Goal: Task Accomplishment & Management: Use online tool/utility

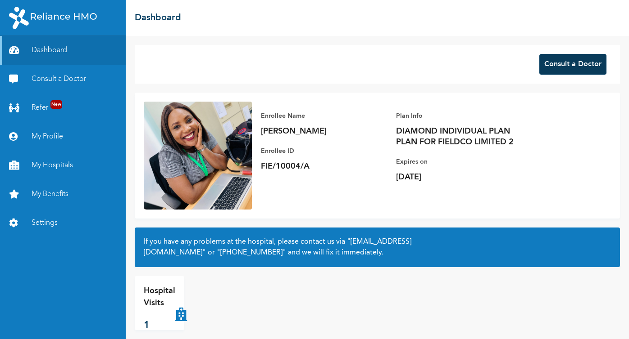
click at [557, 63] on button "Consult a Doctor" at bounding box center [572, 64] width 67 height 21
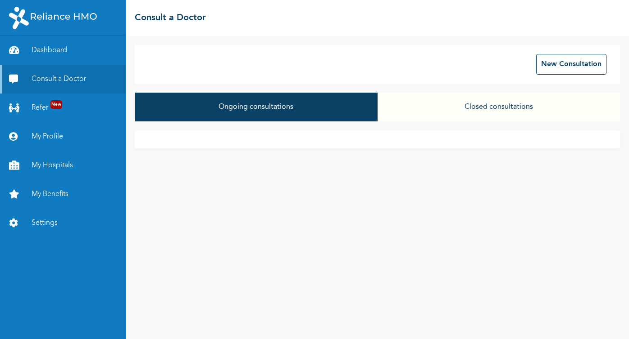
click at [396, 123] on div "Ongoing consultations Closed consultations" at bounding box center [377, 112] width 485 height 38
click at [565, 69] on button "New Consultation" at bounding box center [571, 64] width 70 height 21
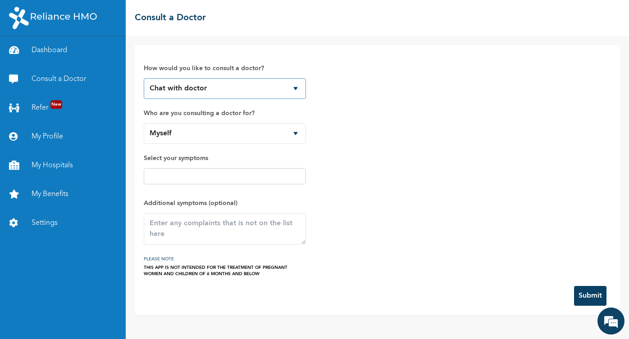
click at [298, 87] on select "Chat with doctor Phone Call" at bounding box center [225, 88] width 162 height 21
click at [297, 133] on select "Myself" at bounding box center [225, 133] width 162 height 21
click at [252, 179] on input "text" at bounding box center [224, 176] width 157 height 11
type input "cough , catarrh"
click at [404, 201] on div "How would you like to consult a doctor? Chat with doctor Phone Call Who are you…" at bounding box center [377, 165] width 467 height 223
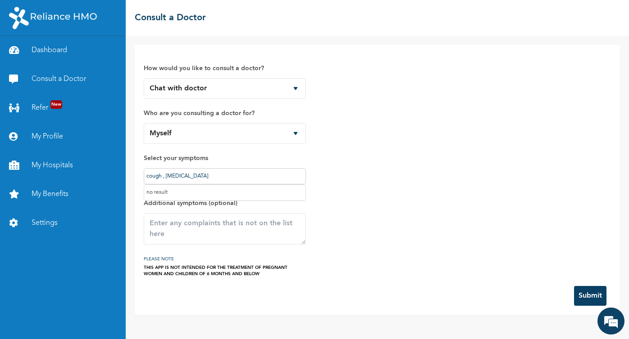
click at [286, 178] on input "cough , catarrh" at bounding box center [224, 176] width 157 height 11
drag, startPoint x: 256, startPoint y: 181, endPoint x: 133, endPoint y: 176, distance: 122.6
click at [133, 176] on div "How would you like to consult a doctor? Chat with doctor Phone Call Who are you…" at bounding box center [377, 187] width 503 height 303
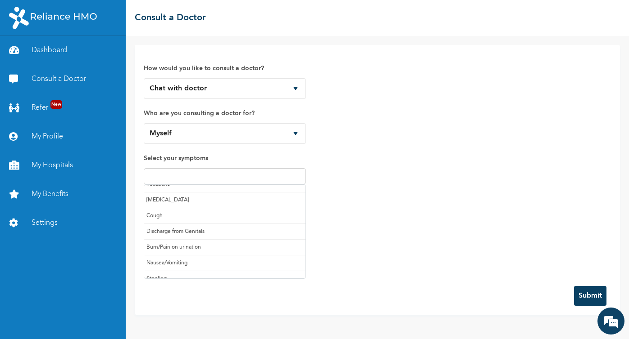
scroll to position [23, 0]
click at [206, 181] on input "text" at bounding box center [237, 180] width 131 height 11
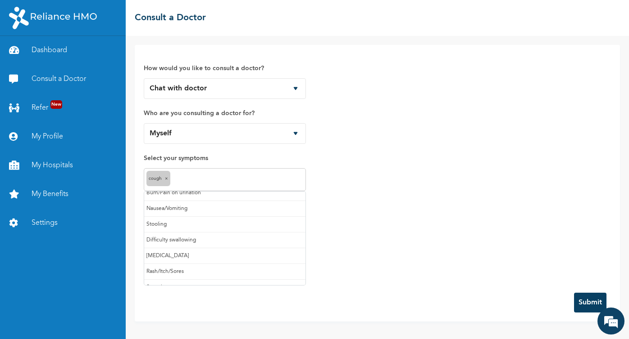
scroll to position [80, 0]
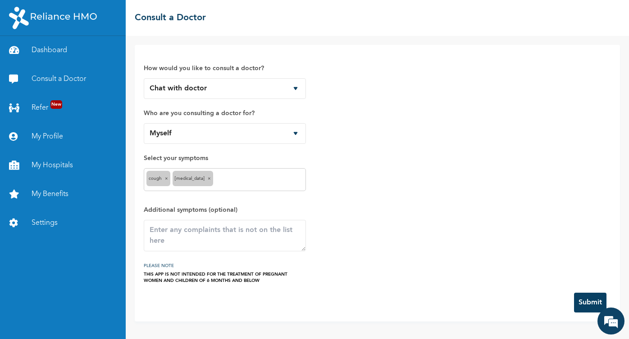
click at [585, 302] on button "Submit" at bounding box center [590, 303] width 32 height 20
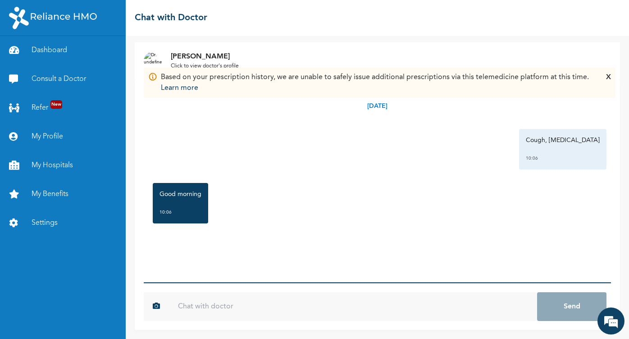
scroll to position [2, 0]
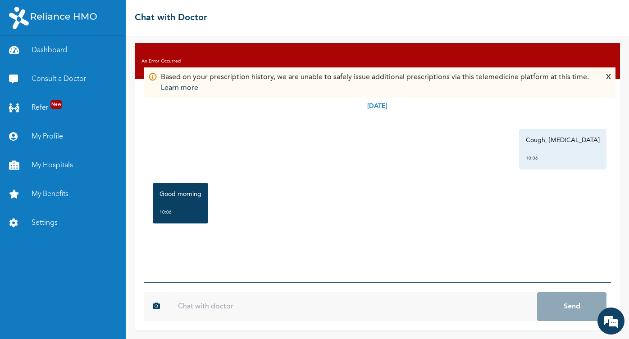
click at [186, 304] on input "text" at bounding box center [353, 307] width 368 height 29
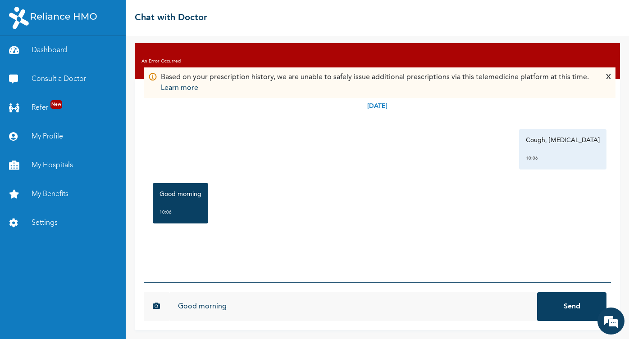
type input "Good morning"
click at [537, 293] on button "Send" at bounding box center [571, 307] width 69 height 29
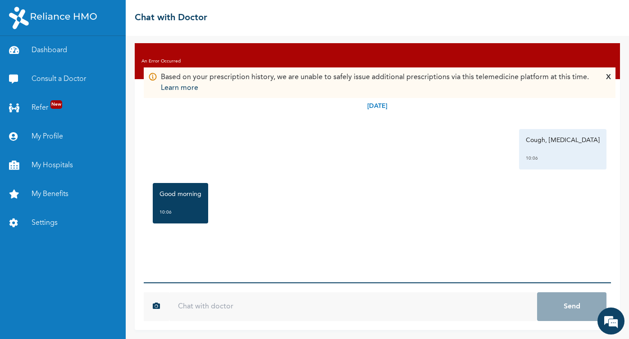
click at [372, 235] on div "[DATE] Cough, [MEDICAL_DATA] 10:06 Good morning 10:06 *" at bounding box center [377, 181] width 467 height 204
click at [606, 75] on div "X" at bounding box center [608, 83] width 5 height 22
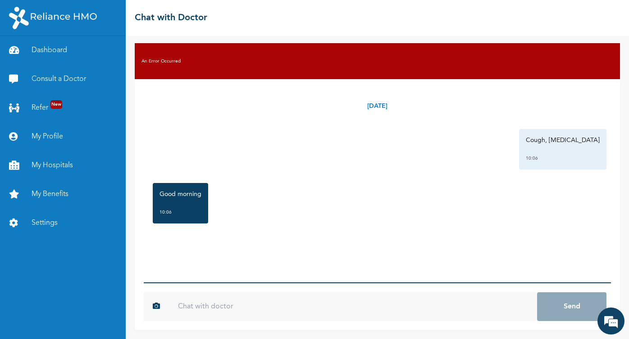
click at [286, 218] on div "Good morning 10:06" at bounding box center [377, 204] width 458 height 50
click at [216, 301] on input "text" at bounding box center [353, 307] width 368 height 29
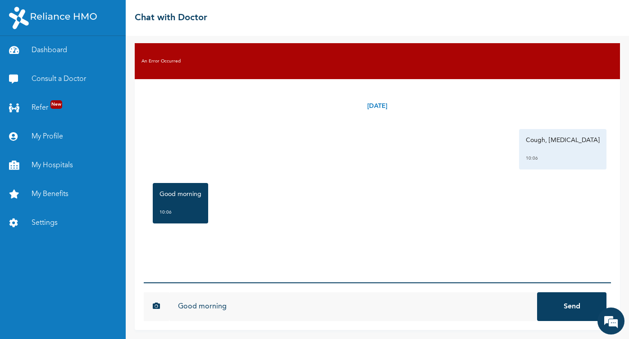
type input "Good morning"
click at [537, 293] on button "Send" at bounding box center [571, 307] width 69 height 29
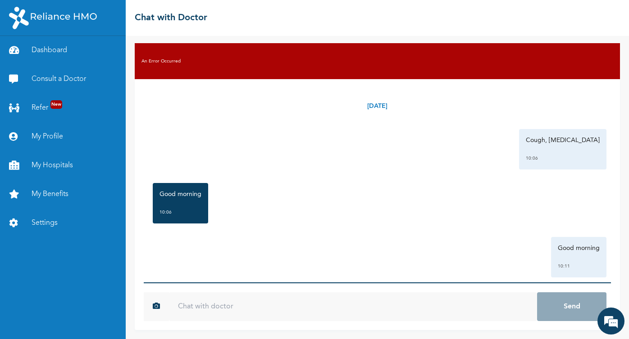
click at [198, 306] on input "text" at bounding box center [353, 307] width 368 height 29
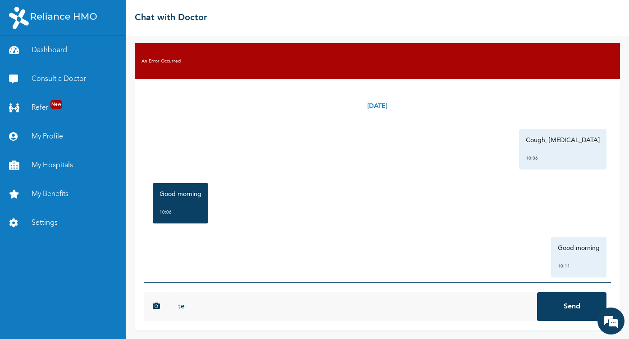
type input "t"
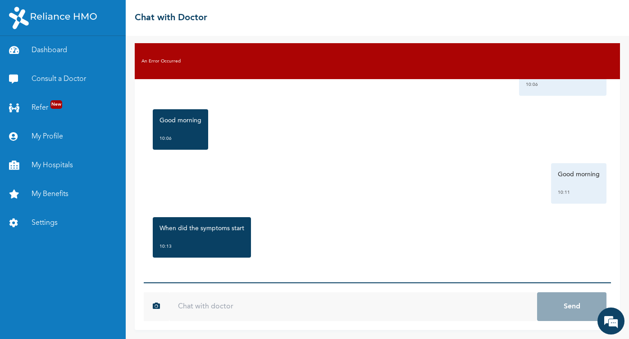
type input "a"
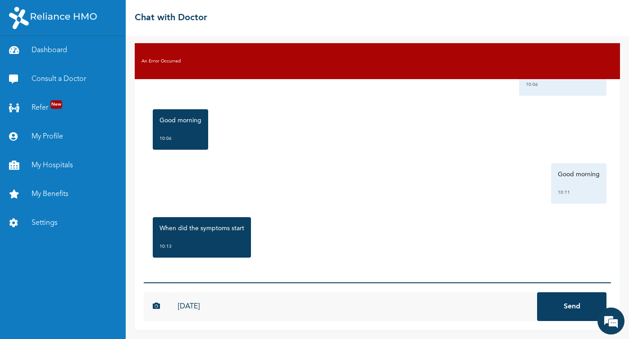
type input "[DATE]"
click at [560, 301] on button "Send" at bounding box center [571, 307] width 69 height 29
type input "no sir"
click at [537, 293] on button "Send" at bounding box center [571, 307] width 69 height 29
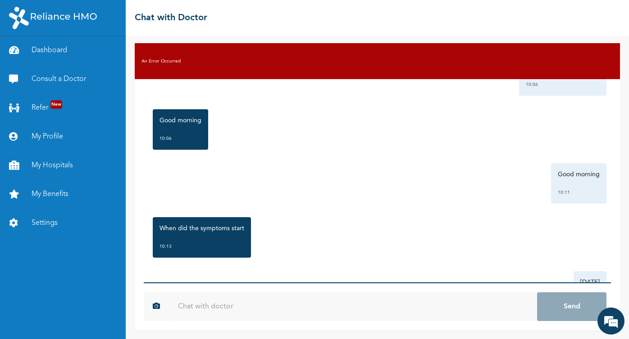
scroll to position [231, 0]
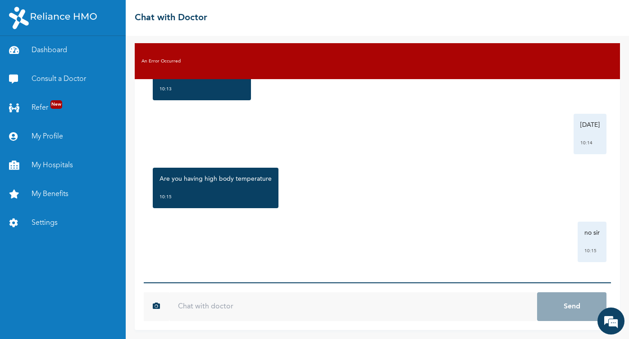
click at [460, 23] on div "☰ Chat with Doctor" at bounding box center [377, 18] width 503 height 36
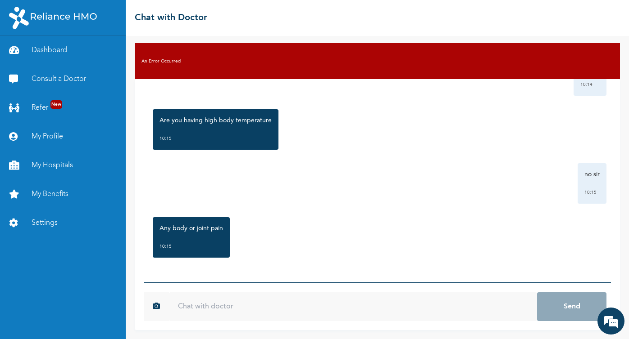
click at [214, 309] on input "text" at bounding box center [353, 307] width 368 height 29
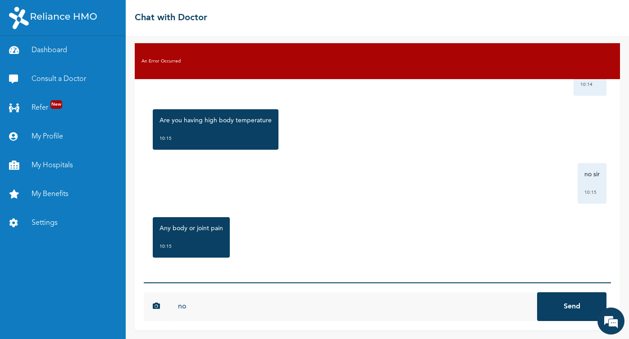
type input "n"
type input "s"
type input "not [DATE]"
click at [537, 293] on button "Send" at bounding box center [571, 307] width 69 height 29
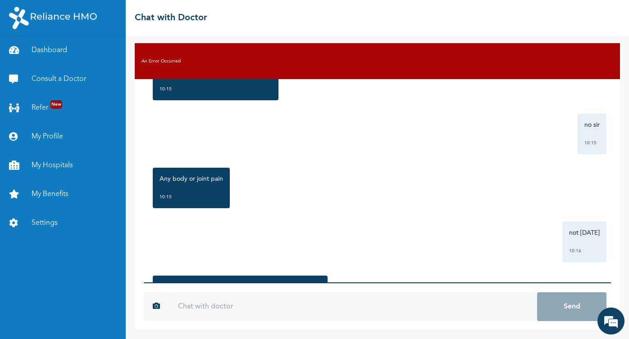
scroll to position [457, 0]
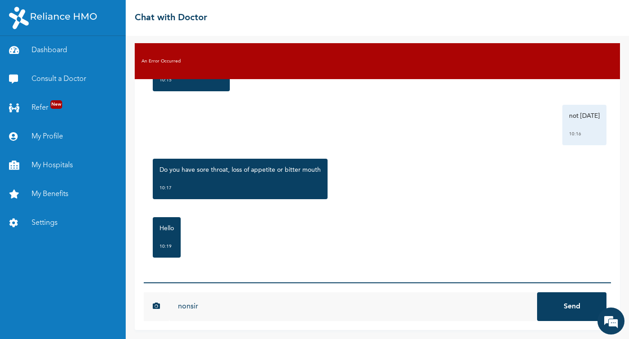
type input "nonsir"
click at [537, 293] on button "Send" at bounding box center [571, 307] width 69 height 29
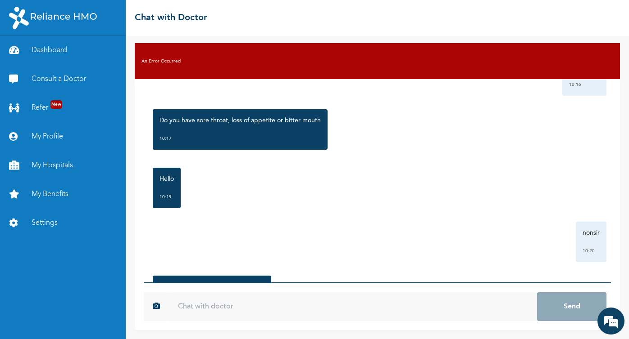
scroll to position [538, 0]
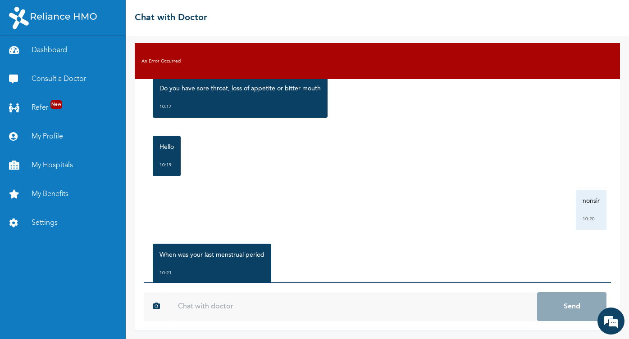
click at [269, 303] on input "text" at bounding box center [353, 307] width 368 height 29
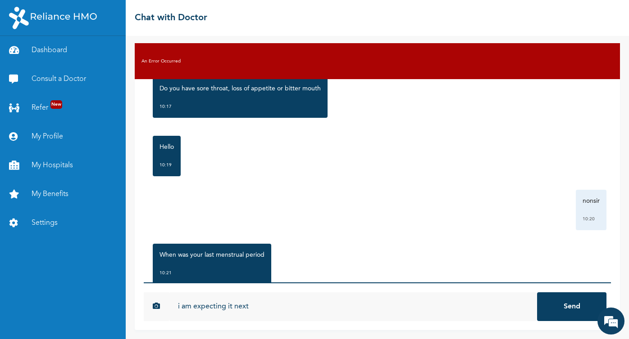
click at [175, 304] on input "i am expecting it next" at bounding box center [353, 307] width 368 height 29
click at [297, 308] on input "[DATE] , i am expecting it next" at bounding box center [353, 307] width 368 height 29
click at [290, 306] on input "[DATE] , i am expecting it nextin the [DATE] , its been regular" at bounding box center [353, 307] width 368 height 29
click at [294, 307] on input "[DATE] , i am expecting it next in the [DATE] , its been regular" at bounding box center [353, 307] width 368 height 29
type input "[DATE] , i am expecting it next on the [DATE] , its been regular"
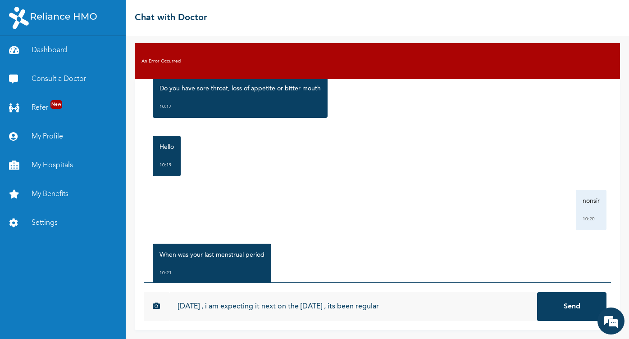
click at [563, 300] on button "Send" at bounding box center [571, 307] width 69 height 29
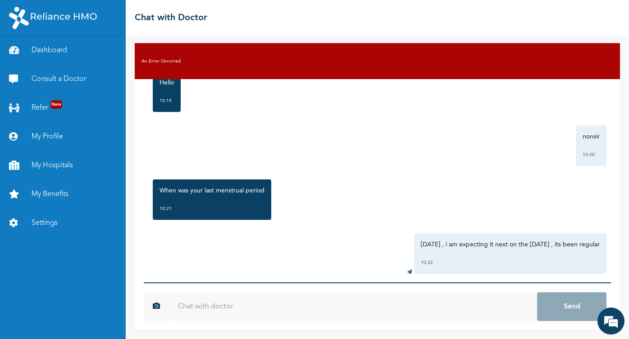
scroll to position [614, 0]
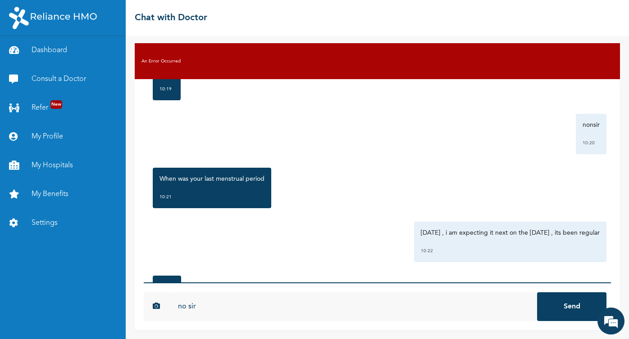
type input "no sir"
click at [537, 293] on button "Send" at bounding box center [571, 307] width 69 height 29
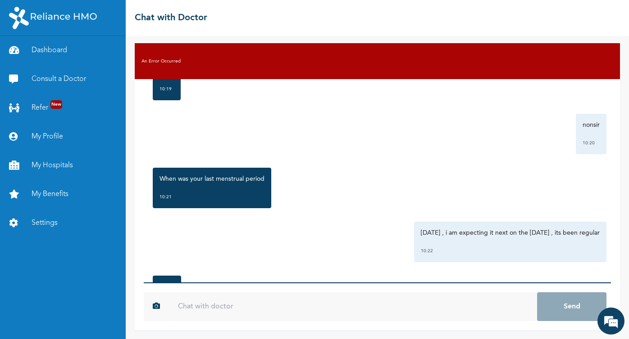
scroll to position [781, 0]
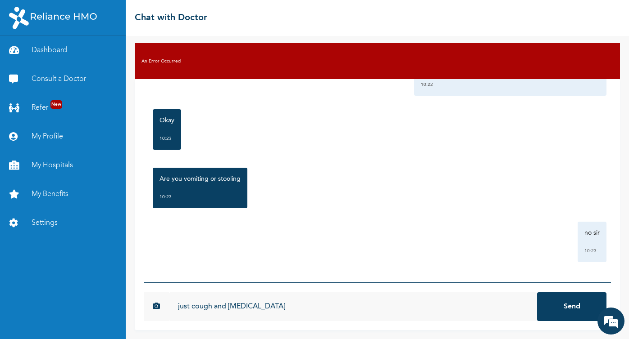
type input "just cough and [MEDICAL_DATA]"
click at [537, 293] on button "Send" at bounding box center [571, 307] width 69 height 29
type input "i am presently at work"
click at [537, 293] on button "Send" at bounding box center [571, 307] width 69 height 29
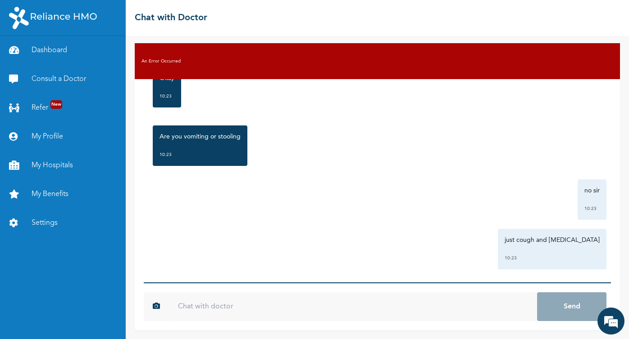
scroll to position [938, 0]
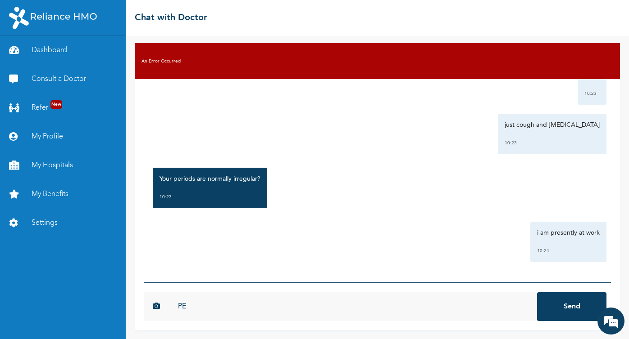
type input "P"
type input "period is REGULAR sir"
click at [537, 293] on button "Send" at bounding box center [571, 307] width 69 height 29
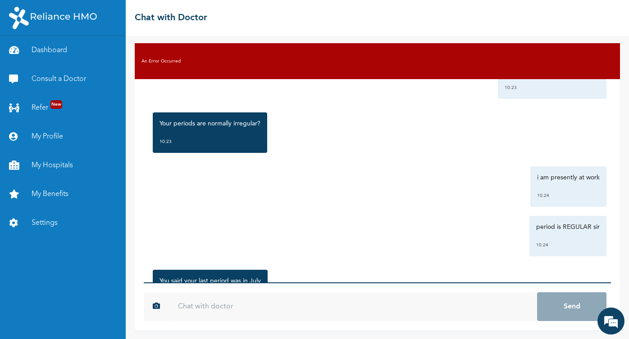
scroll to position [1046, 0]
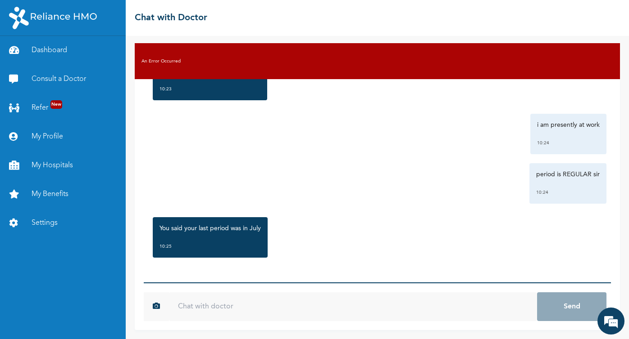
click at [214, 310] on input "text" at bounding box center [353, 307] width 368 height 29
click at [221, 307] on input "text" at bounding box center [353, 307] width 368 height 29
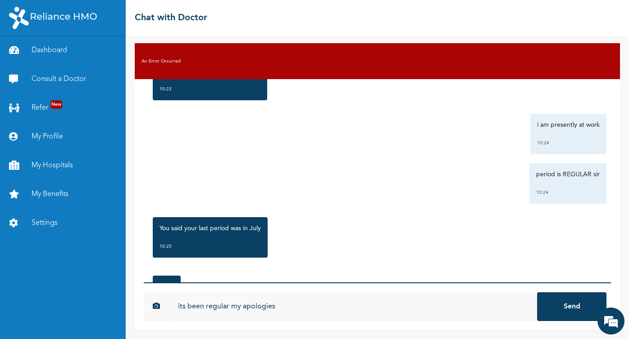
type input "its been regular my apologies"
click at [537, 293] on button "Send" at bounding box center [571, 307] width 69 height 29
type input "i meant [DATE]"
click at [537, 293] on button "Send" at bounding box center [571, 307] width 69 height 29
type input "29/07 , 26/08 now expecting 23/09"
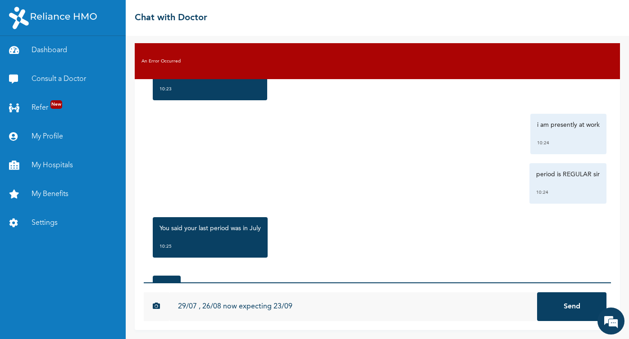
click at [564, 300] on button "Send" at bounding box center [571, 307] width 69 height 29
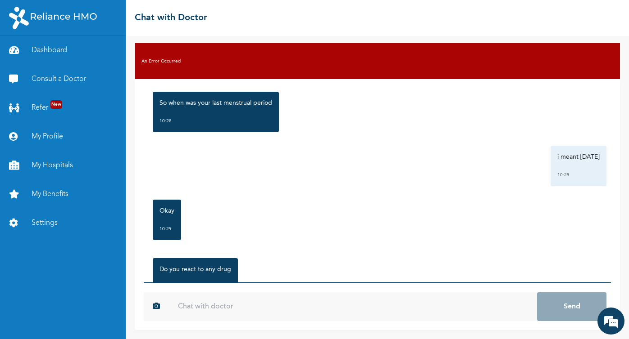
scroll to position [1429, 0]
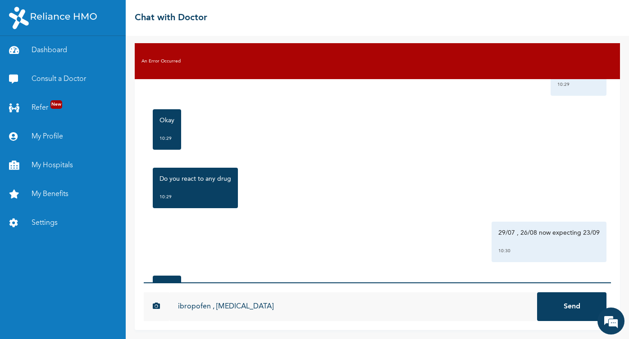
type input "ibropofen , [MEDICAL_DATA]"
click at [537, 293] on button "Send" at bounding box center [571, 307] width 69 height 29
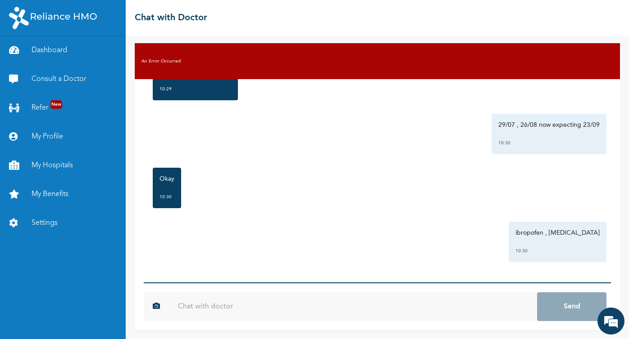
scroll to position [1521, 0]
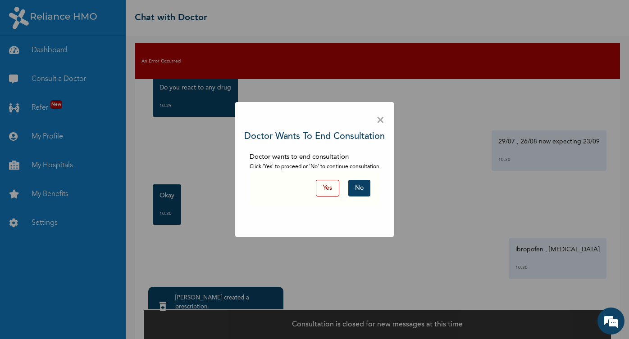
click at [362, 187] on button "No" at bounding box center [359, 188] width 22 height 17
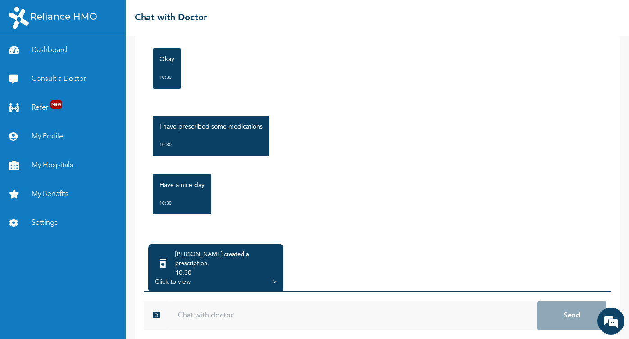
scroll to position [53, 0]
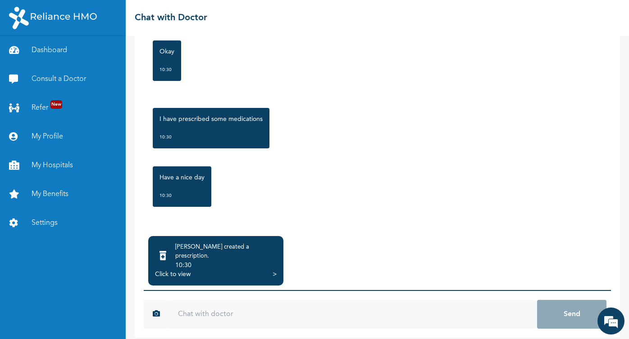
click at [235, 261] on div "10:30" at bounding box center [225, 265] width 101 height 9
click at [273, 270] on div ">" at bounding box center [274, 274] width 4 height 9
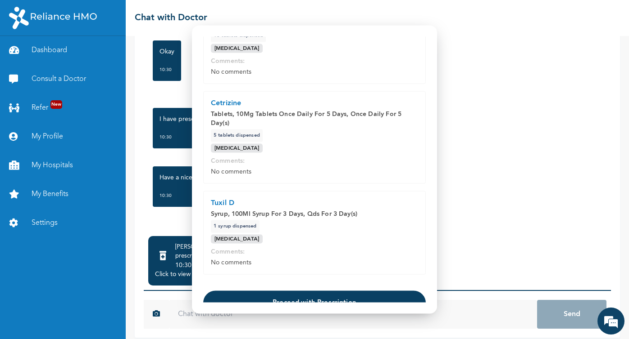
scroll to position [214, 0]
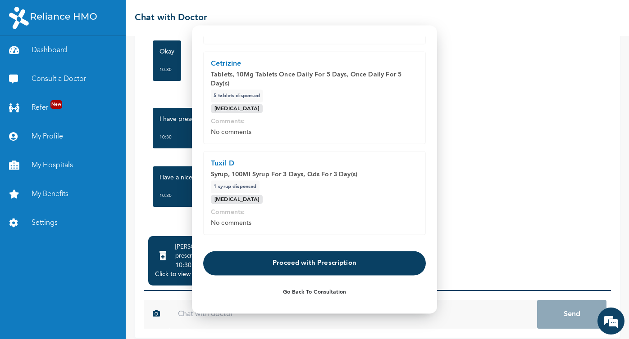
click at [351, 261] on button "Proceed with Prescription" at bounding box center [314, 263] width 222 height 24
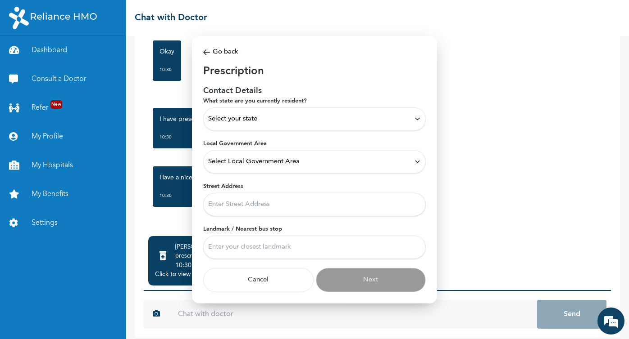
scroll to position [0, 0]
click at [416, 118] on icon at bounding box center [417, 119] width 7 height 7
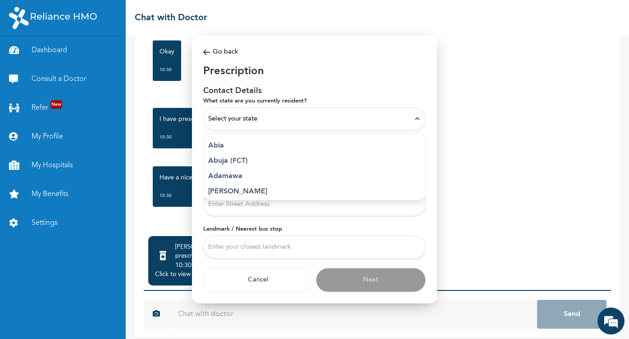
click at [256, 118] on span "Select your state" at bounding box center [232, 119] width 49 height 10
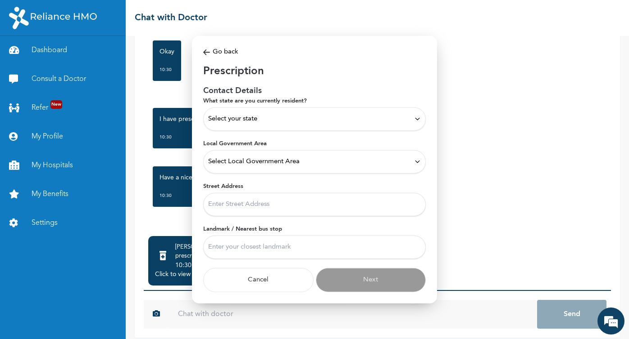
click at [418, 119] on icon at bounding box center [417, 119] width 4 height 2
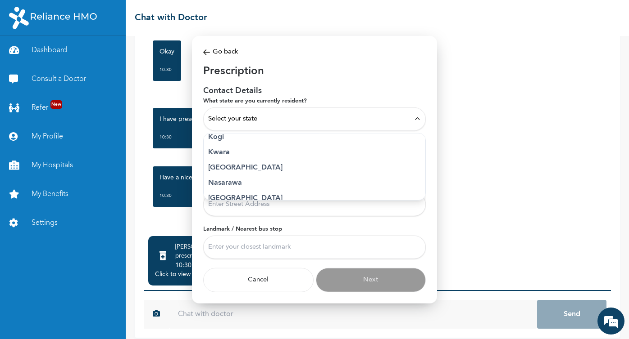
click at [217, 163] on p "[GEOGRAPHIC_DATA]" at bounding box center [314, 167] width 213 height 11
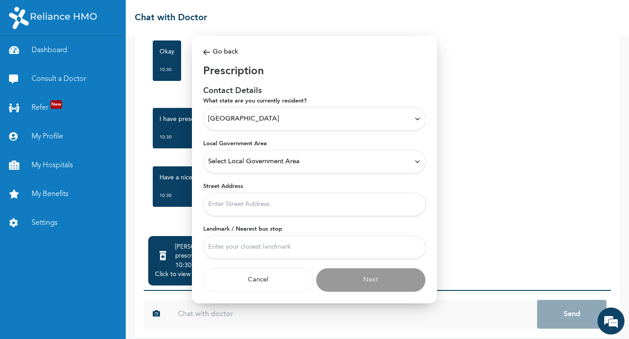
click at [345, 163] on div "Select Local Government Area" at bounding box center [314, 162] width 213 height 10
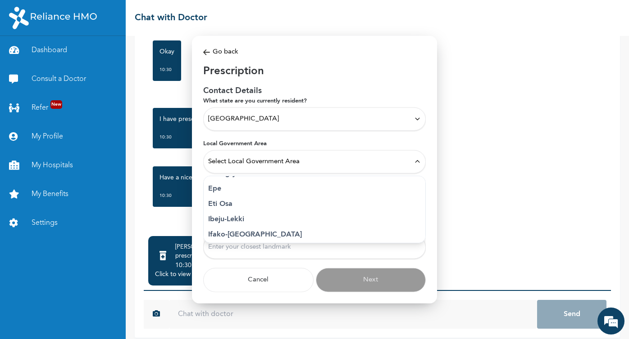
scroll to position [90, 0]
click at [228, 201] on p "Eti Osa" at bounding box center [314, 205] width 213 height 11
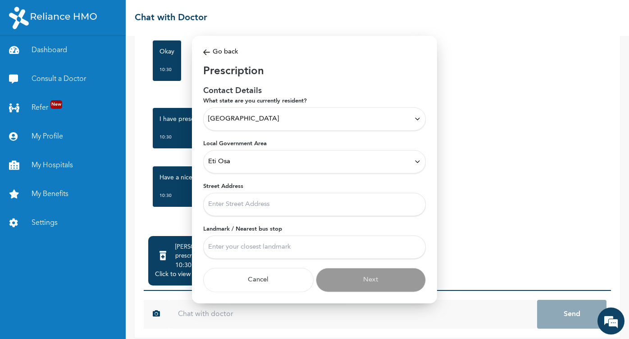
click at [280, 204] on input "Street Address" at bounding box center [314, 204] width 222 height 23
type input "17 LIGALI [PERSON_NAME][GEOGRAPHIC_DATA]"
click at [287, 246] on input "Landmark / Nearest bus stop" at bounding box center [314, 246] width 222 height 23
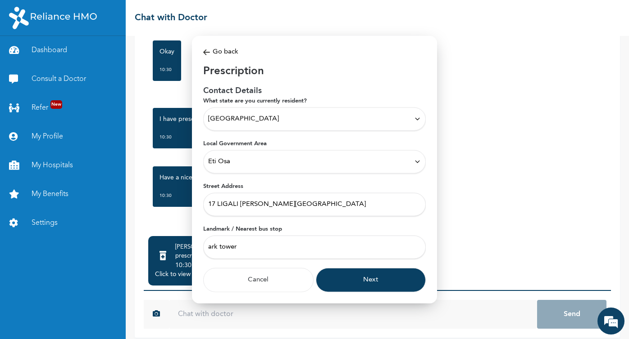
type input "ARK TOWERS"
click at [377, 273] on button "Next" at bounding box center [371, 280] width 110 height 24
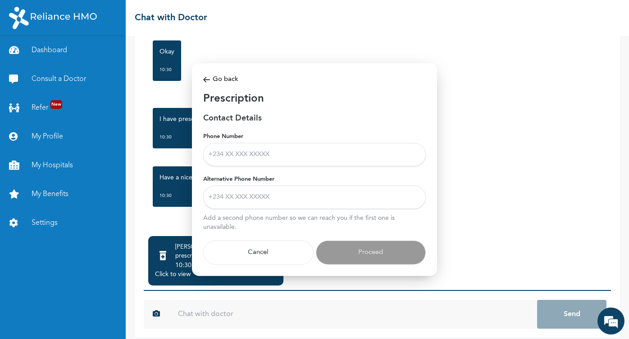
click at [256, 158] on input "Phone Number" at bounding box center [314, 154] width 222 height 23
type input "[PHONE_NUMBER]"
click at [260, 201] on input "Alternative Phone Number" at bounding box center [314, 197] width 222 height 23
type input "[PHONE_NUMBER]"
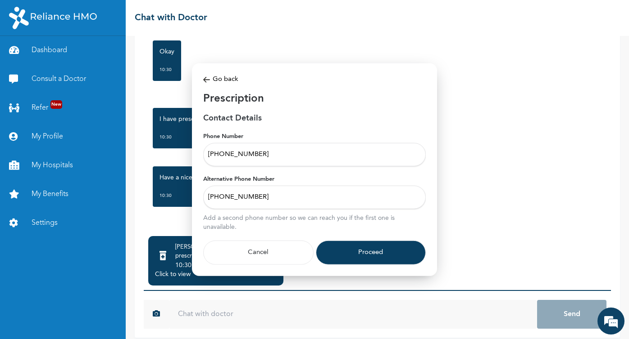
click at [380, 255] on button "Proceed" at bounding box center [371, 252] width 110 height 24
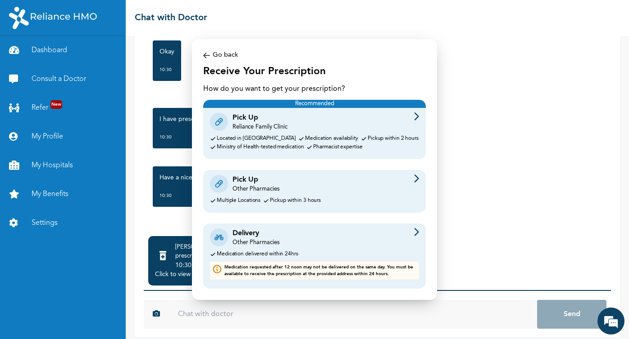
click at [281, 237] on div "Delivery Other Pharmacies" at bounding box center [314, 237] width 209 height 19
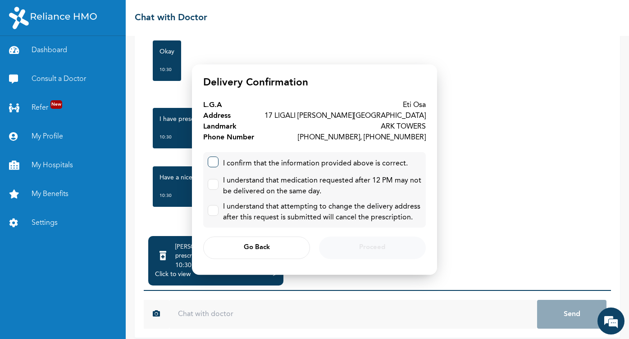
click at [213, 161] on input "checkbox" at bounding box center [211, 160] width 6 height 6
checkbox input "true"
drag, startPoint x: 210, startPoint y: 184, endPoint x: 213, endPoint y: 196, distance: 13.0
click at [210, 184] on input "checkbox" at bounding box center [211, 183] width 6 height 6
checkbox input "true"
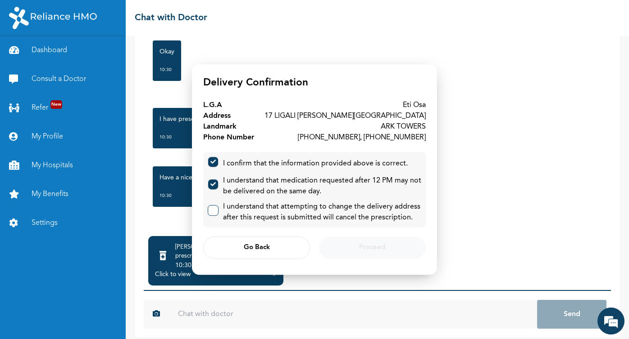
click at [214, 208] on label at bounding box center [213, 210] width 11 height 11
click at [214, 208] on input "checkbox" at bounding box center [211, 209] width 6 height 6
checkbox input "true"
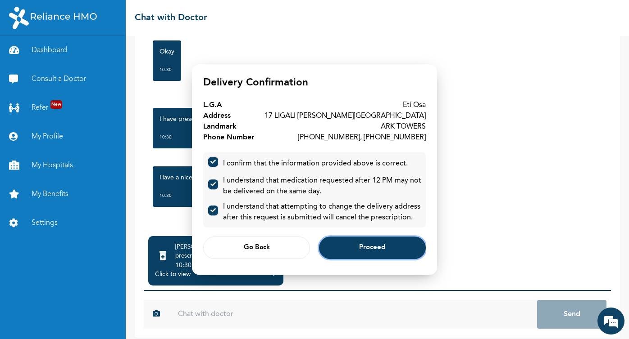
click at [367, 244] on button "Proceed" at bounding box center [372, 248] width 107 height 23
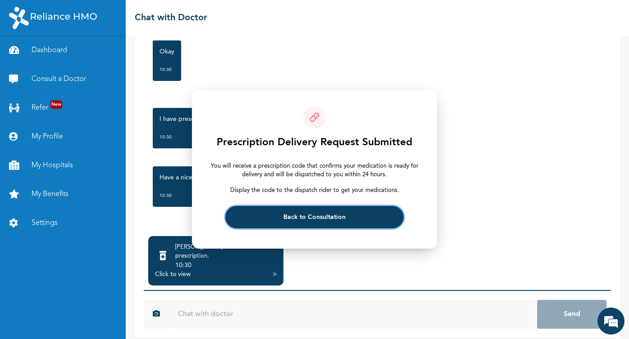
click at [335, 221] on button "Back to Consultation" at bounding box center [314, 217] width 178 height 23
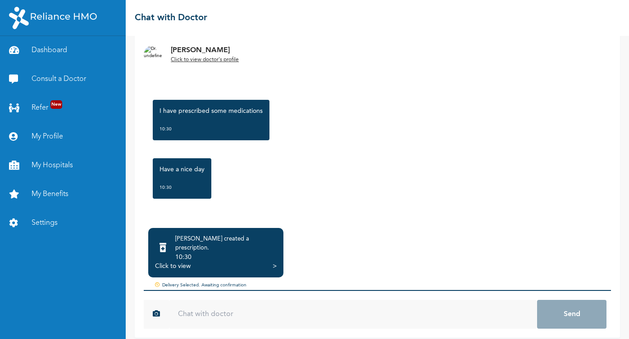
click at [208, 302] on input "text" at bounding box center [353, 314] width 368 height 29
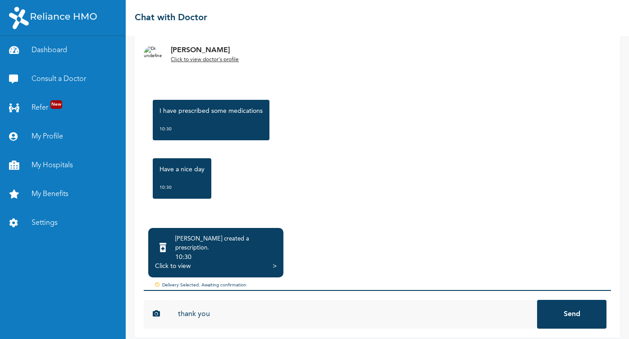
type input "thank you"
click at [537, 300] on button "Send" at bounding box center [571, 314] width 69 height 29
type input "have a nice day too"
click at [537, 300] on button "Send" at bounding box center [571, 314] width 69 height 29
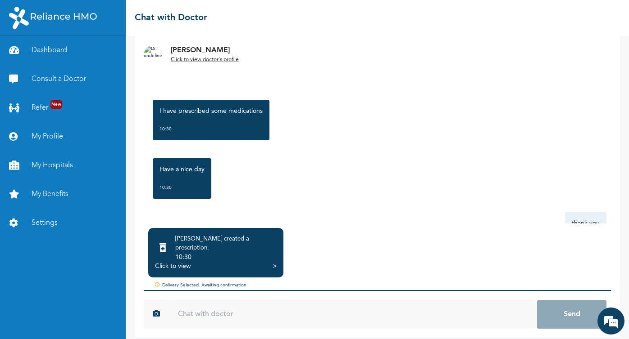
click at [274, 262] on div ">" at bounding box center [274, 266] width 4 height 9
drag, startPoint x: 502, startPoint y: 86, endPoint x: 377, endPoint y: 88, distance: 124.3
click at [162, 262] on div "Click to view" at bounding box center [173, 266] width 36 height 9
click at [54, 51] on link "Dashboard" at bounding box center [63, 50] width 126 height 29
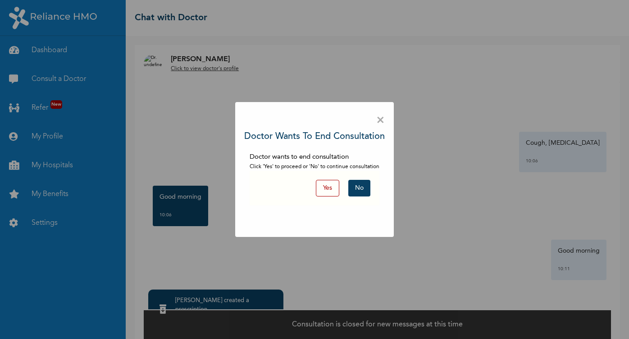
click at [324, 190] on button "Yes" at bounding box center [327, 188] width 23 height 17
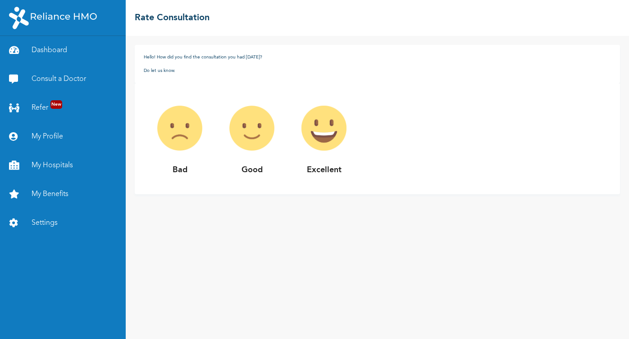
click at [288, 135] on img at bounding box center [324, 128] width 72 height 72
click at [319, 135] on img at bounding box center [324, 128] width 72 height 72
